Goal: Use online tool/utility: Utilize a website feature to perform a specific function

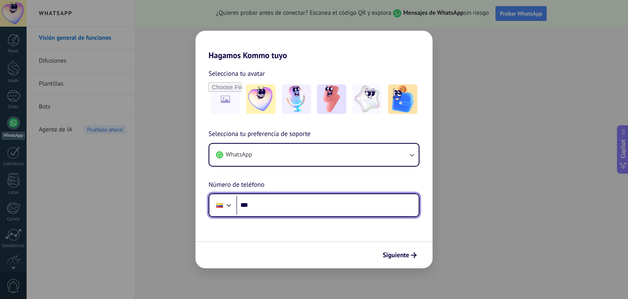
click at [342, 214] on input "***" at bounding box center [327, 205] width 182 height 19
type input "**********"
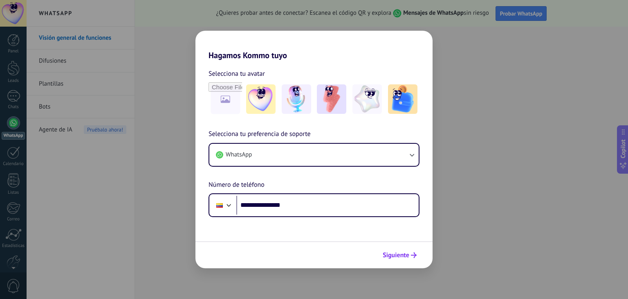
click at [411, 259] on button "Siguiente" at bounding box center [399, 255] width 41 height 14
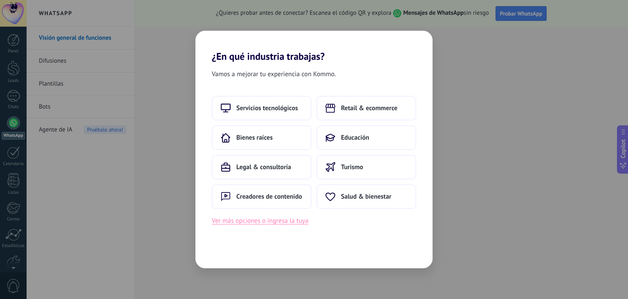
click at [266, 219] on button "Ver más opciones o ingresa la tuya" at bounding box center [260, 220] width 97 height 11
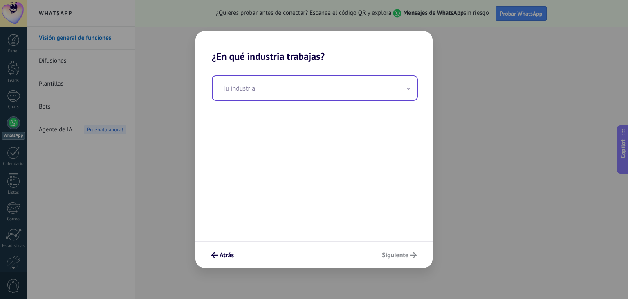
click at [409, 93] on input "text" at bounding box center [315, 88] width 205 height 24
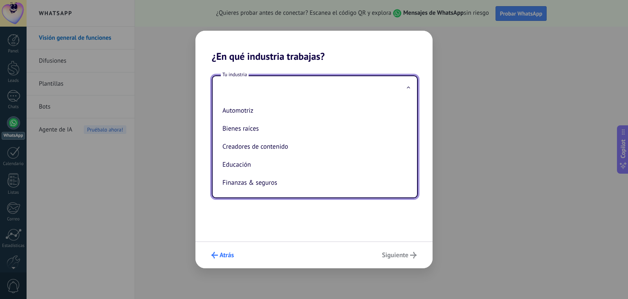
click at [216, 252] on icon "submit" at bounding box center [214, 255] width 7 height 7
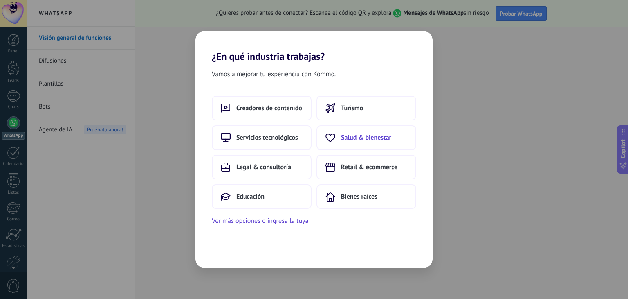
click at [357, 135] on span "Salud & bienestar" at bounding box center [366, 137] width 50 height 8
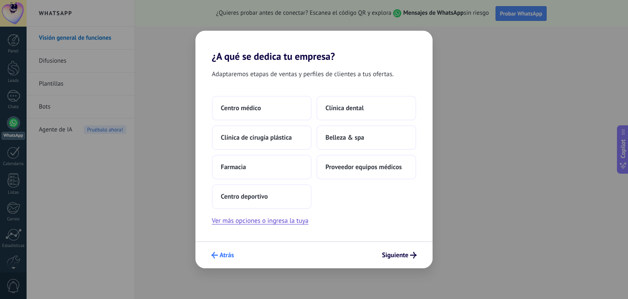
click at [229, 256] on span "Atrás" at bounding box center [227, 255] width 14 height 6
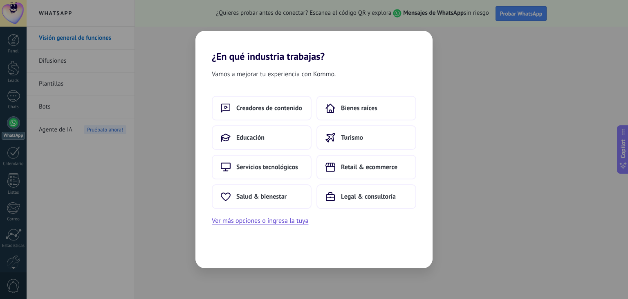
click at [459, 145] on div "¿En qué industria trabajas? Vamos a mejorar tu experiencia con Kommo. Creadores…" at bounding box center [314, 149] width 628 height 299
click at [285, 158] on button "Servicios tecnológicos" at bounding box center [262, 167] width 100 height 25
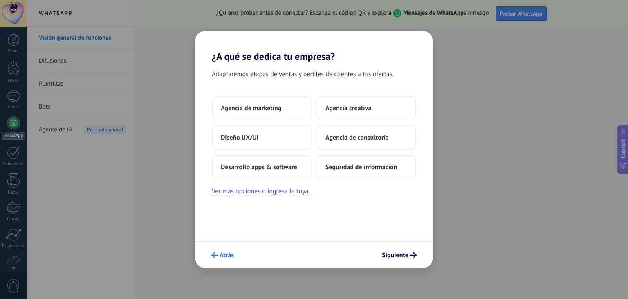
click at [219, 255] on span "Atrás" at bounding box center [222, 255] width 22 height 7
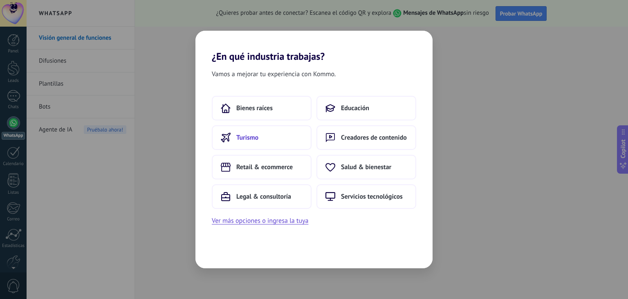
click at [267, 142] on button "Turismo" at bounding box center [262, 137] width 100 height 25
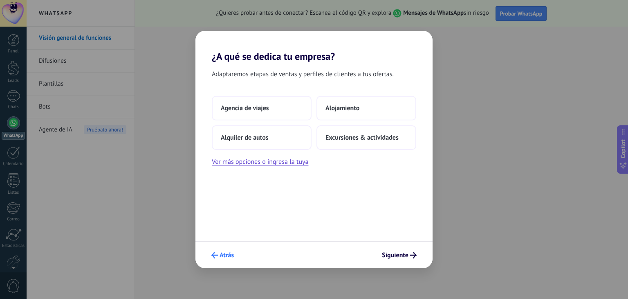
click at [220, 252] on span "Atrás" at bounding box center [227, 255] width 14 height 6
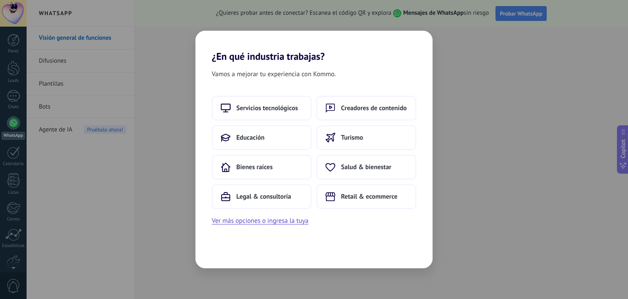
drag, startPoint x: 154, startPoint y: 237, endPoint x: 170, endPoint y: 223, distance: 21.5
click at [154, 237] on div "¿En qué industria trabajas? Vamos a mejorar tu experiencia con Kommo. Servicios…" at bounding box center [314, 149] width 628 height 299
